Goal: Task Accomplishment & Management: Manage account settings

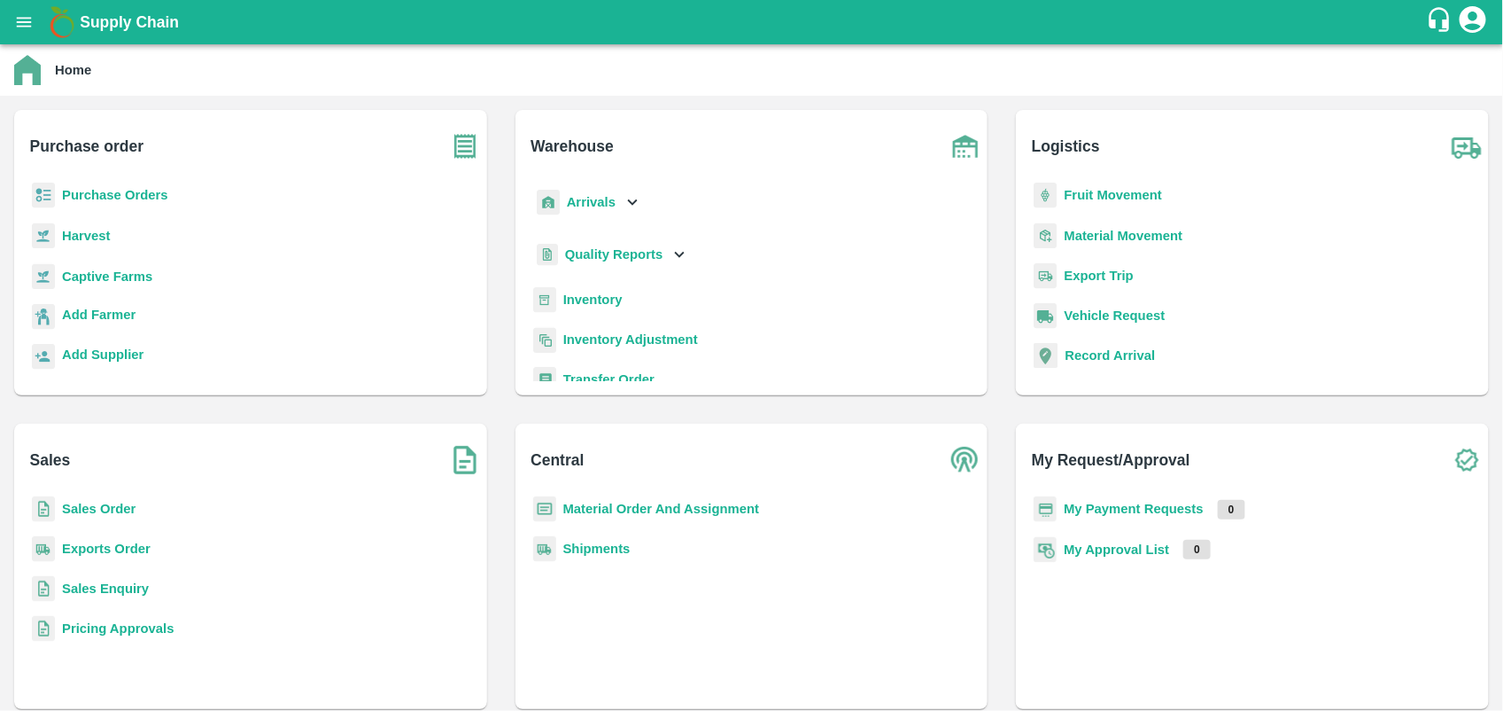
click at [148, 192] on b "Purchase Orders" at bounding box center [115, 195] width 106 height 14
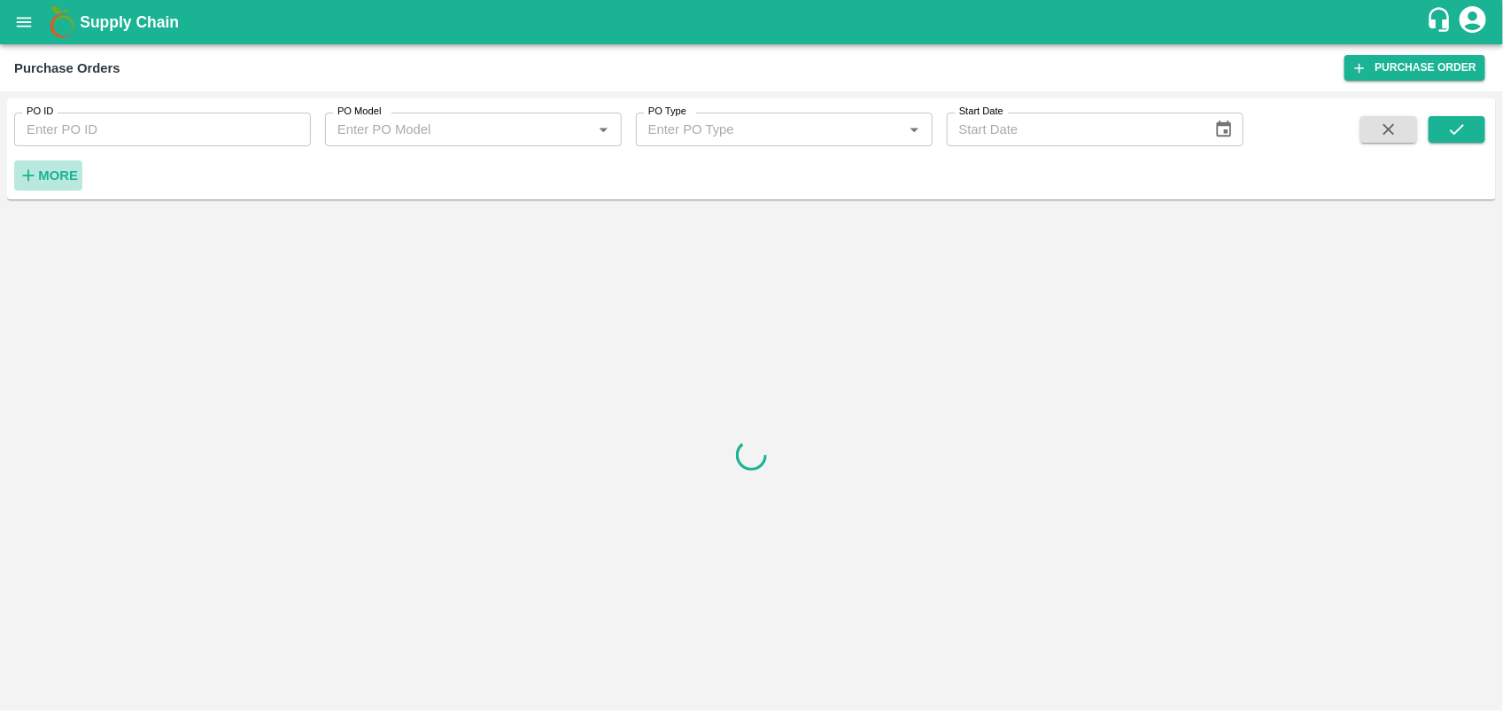
click at [82, 179] on button "More" at bounding box center [48, 175] width 68 height 30
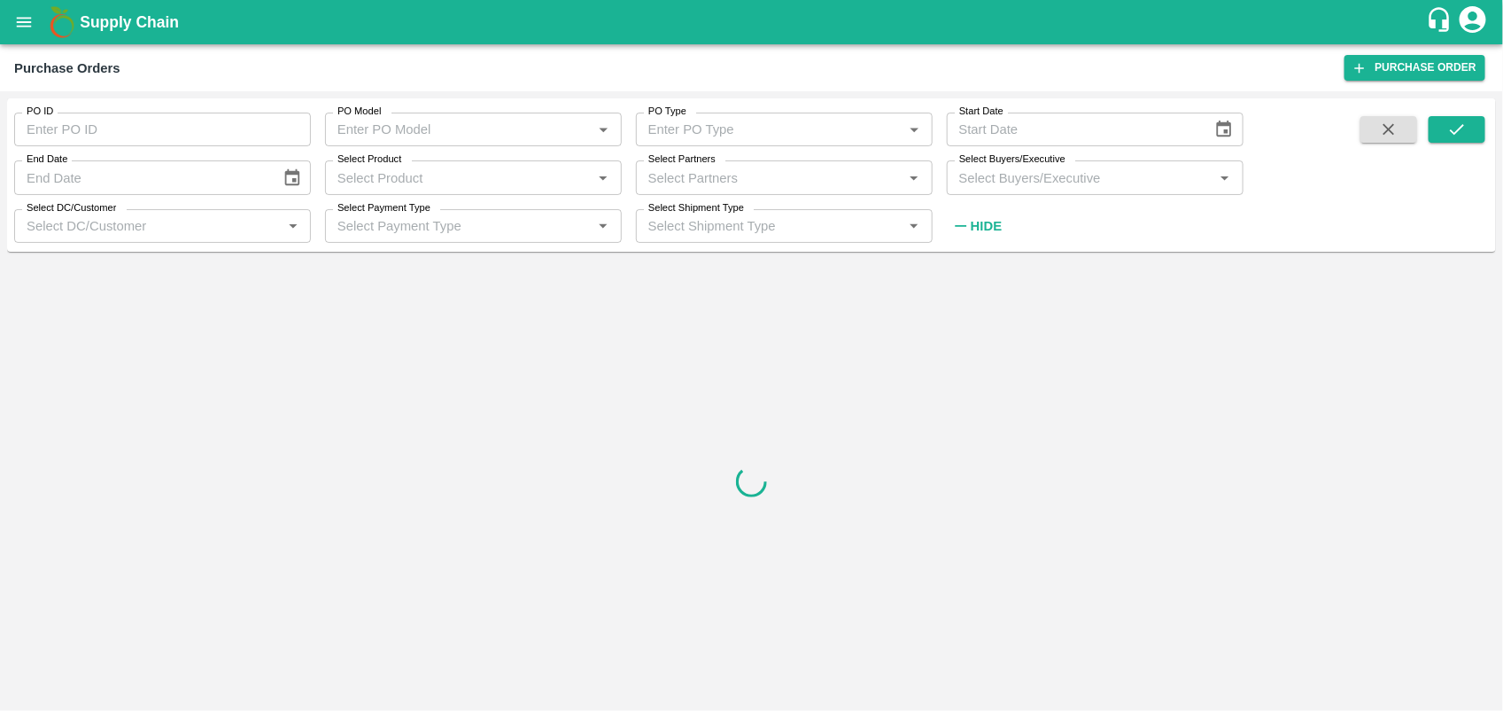
click at [173, 217] on input "Select DC/Customer" at bounding box center [147, 225] width 257 height 23
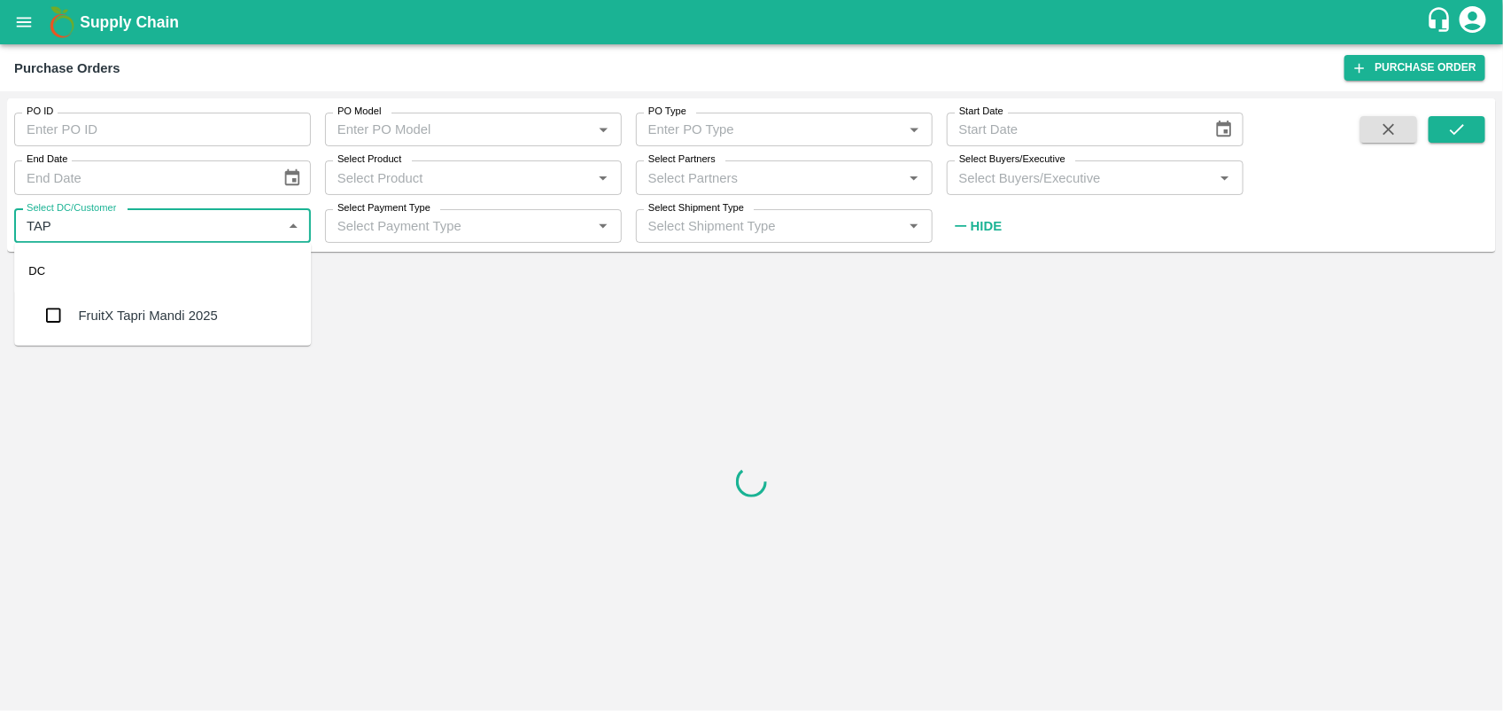
type input "TAPR"
click at [180, 329] on div "FruitX Tapri Mandi 2025" at bounding box center [162, 315] width 297 height 46
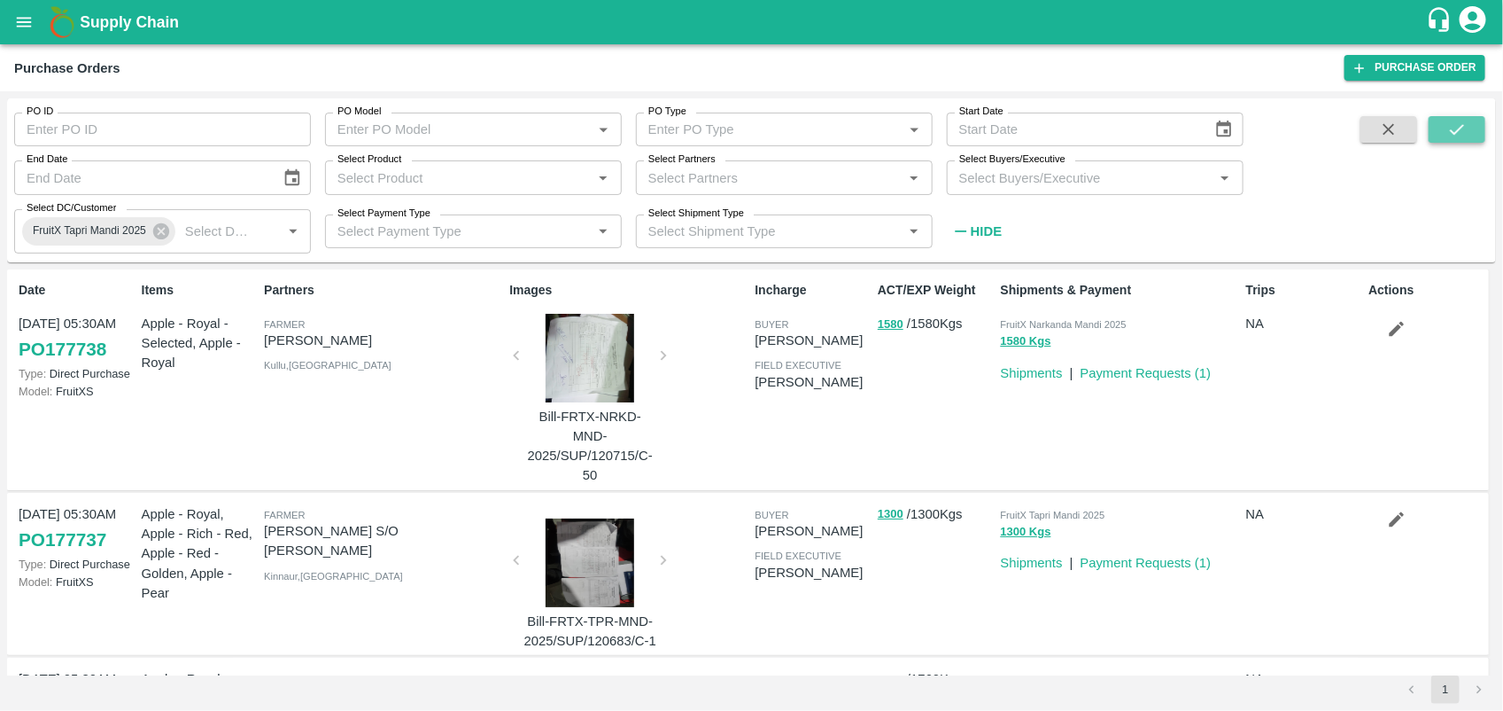
click at [1472, 117] on button "submit" at bounding box center [1457, 129] width 57 height 27
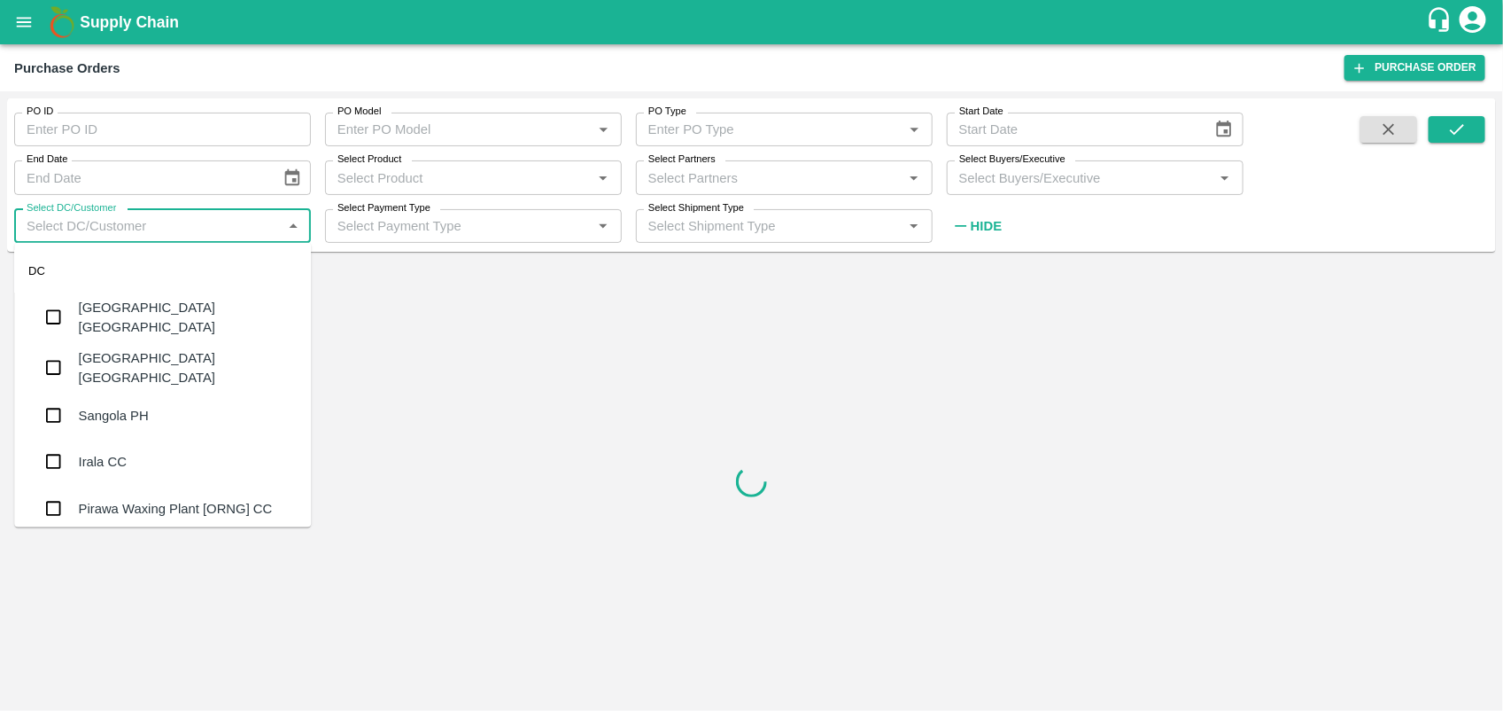
click at [129, 226] on input "Select DC/Customer" at bounding box center [147, 225] width 257 height 23
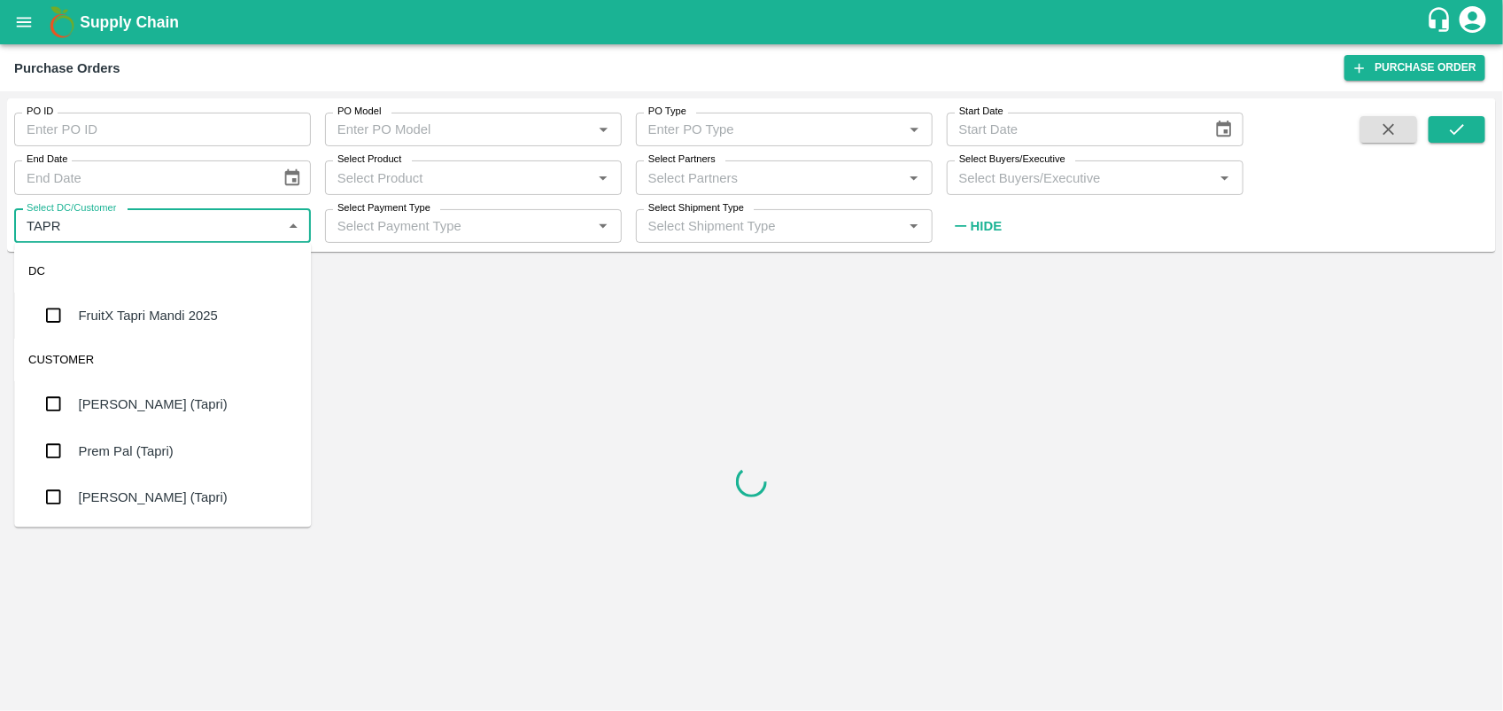
type input "TAPRI"
click at [152, 306] on div "FruitX Tapri Mandi 2025" at bounding box center [148, 315] width 139 height 19
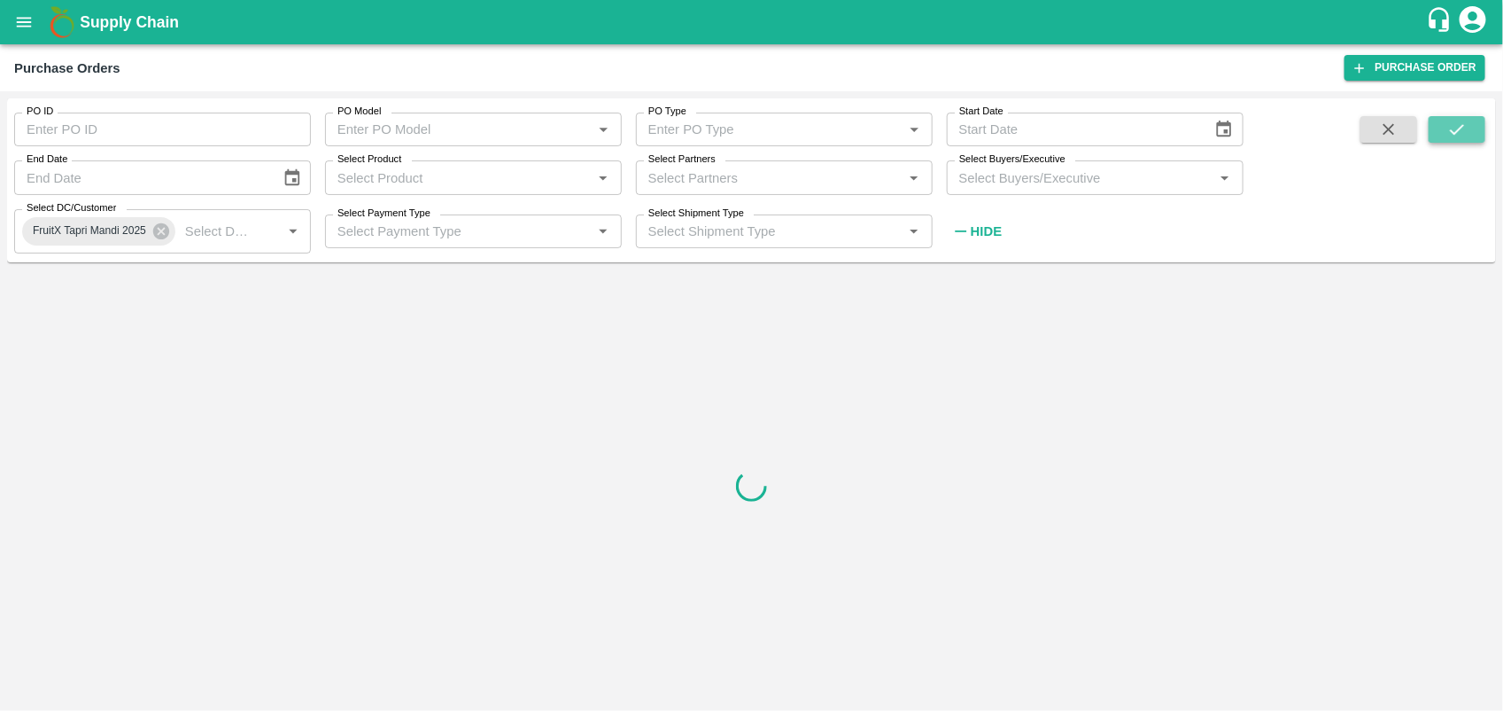
click at [1467, 121] on icon "submit" at bounding box center [1457, 129] width 19 height 19
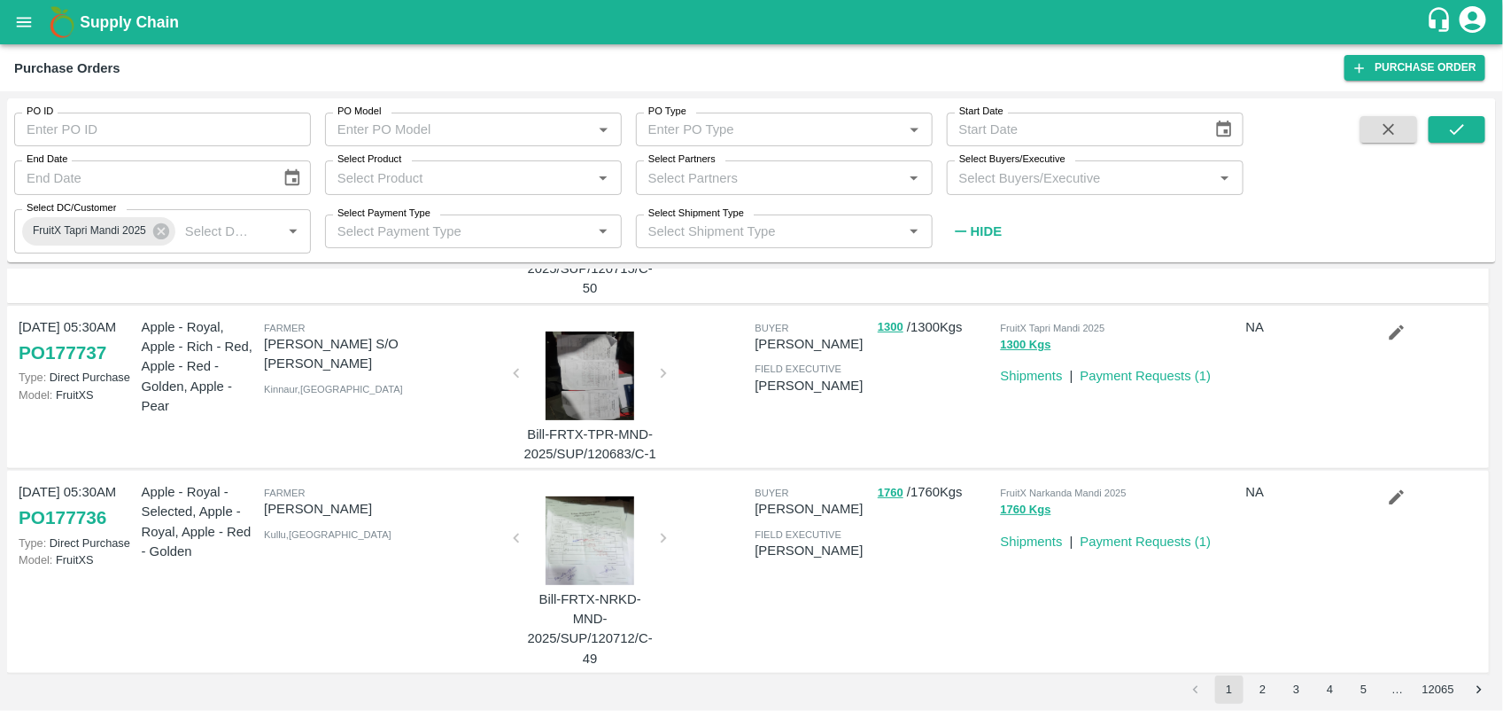
scroll to position [186, 0]
click at [1141, 378] on link "Payment Requests ( 1 )" at bounding box center [1146, 376] width 131 height 14
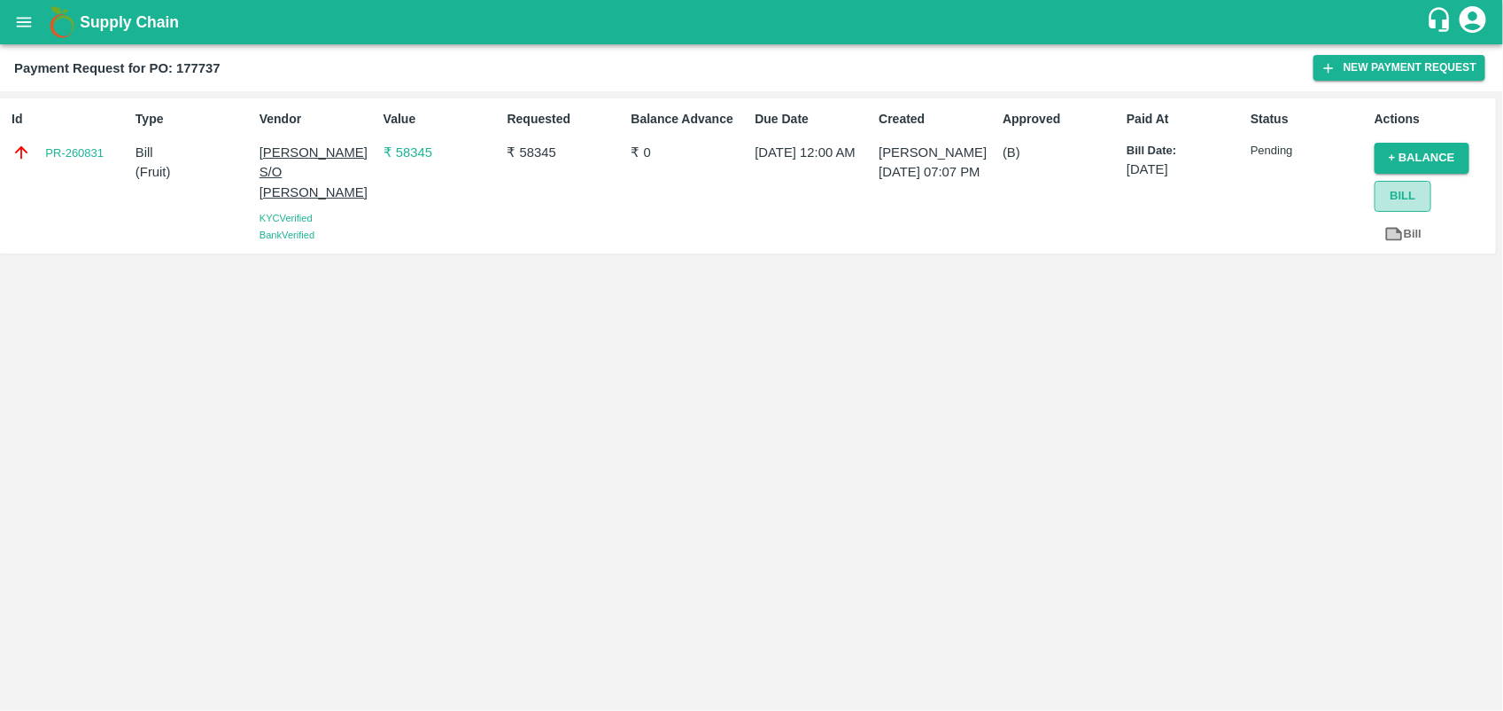
click at [1410, 196] on button "Bill" at bounding box center [1403, 196] width 57 height 31
